Goal: Task Accomplishment & Management: Manage account settings

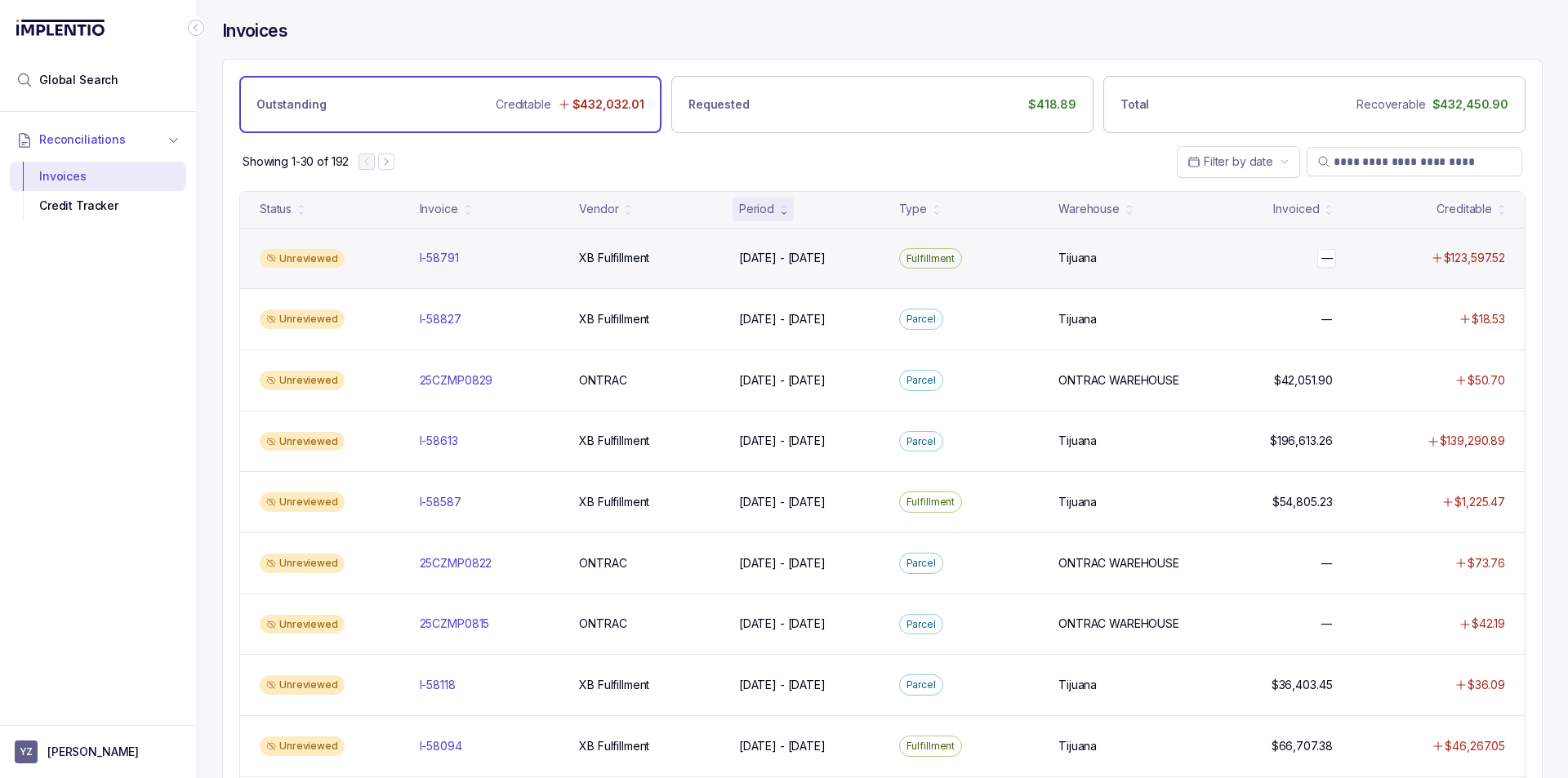
click at [1325, 261] on p "—" at bounding box center [1326, 257] width 20 height 18
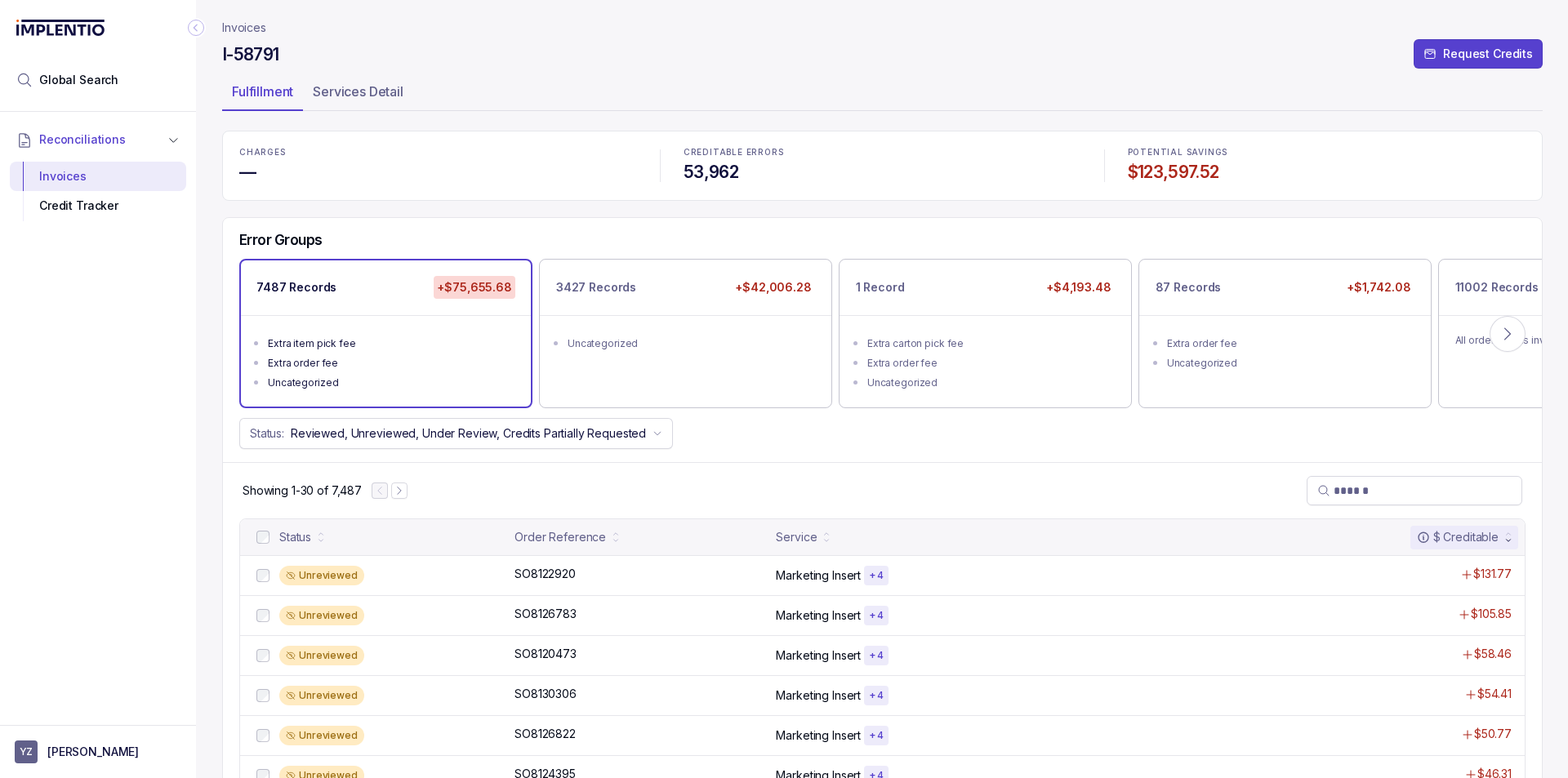
click at [753, 91] on ul "Fulfillment Services Detail" at bounding box center [882, 94] width 1320 height 32
click at [96, 741] on button "YZ [PERSON_NAME]" at bounding box center [98, 751] width 166 height 23
click at [77, 712] on p "Logout" at bounding box center [108, 717] width 136 height 17
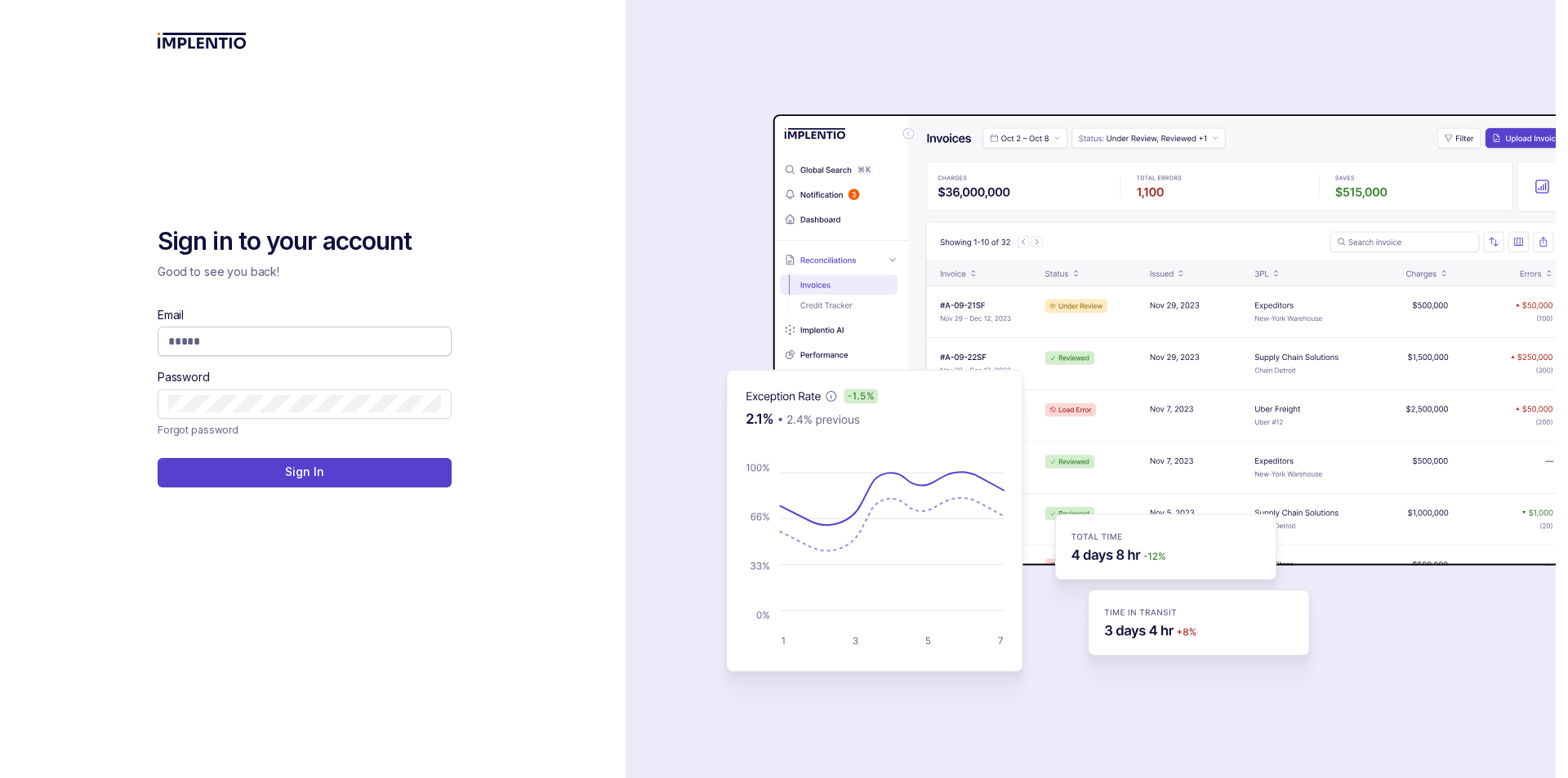
click at [412, 330] on span at bounding box center [305, 342] width 294 height 30
click at [402, 346] on input "Email" at bounding box center [305, 342] width 273 height 17
type input "*"
type input "**********"
